Goal: Information Seeking & Learning: Learn about a topic

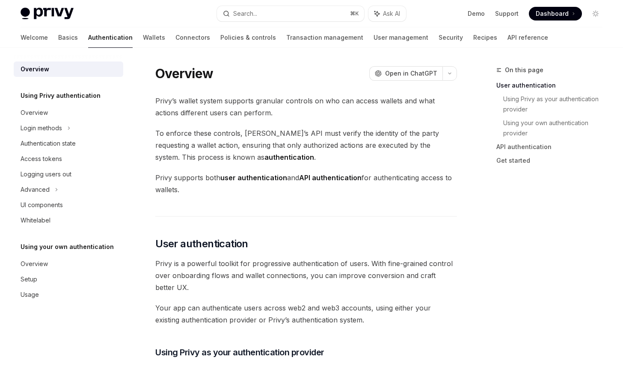
scroll to position [158, 0]
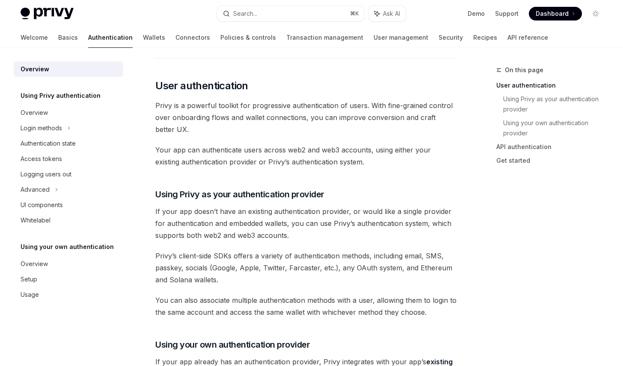
click at [72, 158] on div "Access tokens" at bounding box center [69, 159] width 97 height 10
type textarea "*"
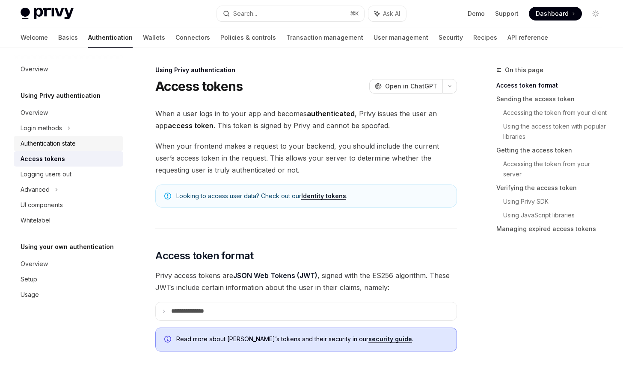
click at [109, 149] on link "Authentication state" at bounding box center [68, 143] width 109 height 15
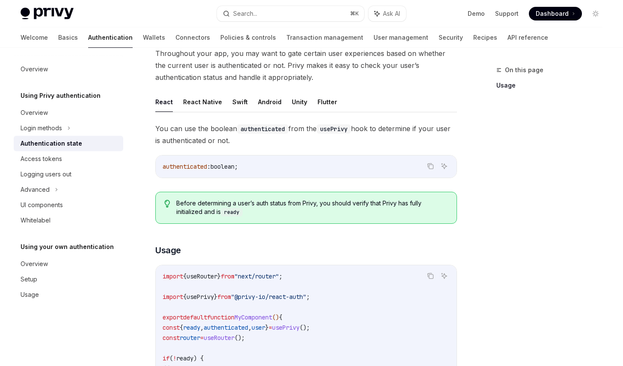
scroll to position [58, 0]
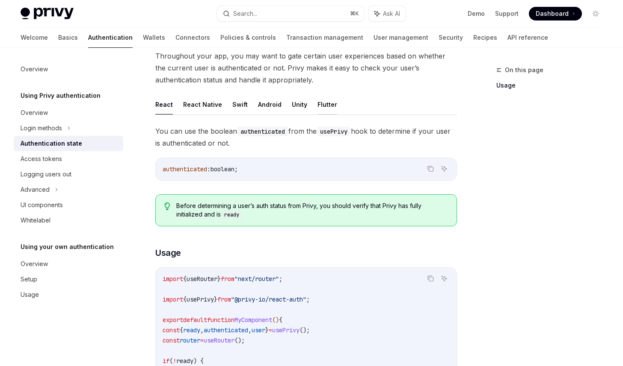
click at [322, 106] on button "Flutter" at bounding box center [327, 104] width 20 height 20
type textarea "*"
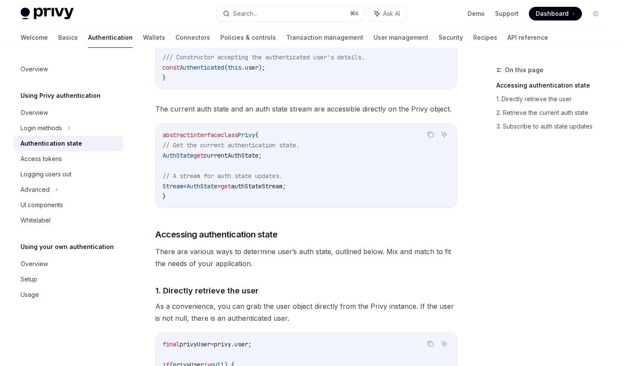
scroll to position [354, 0]
